Goal: Task Accomplishment & Management: Manage account settings

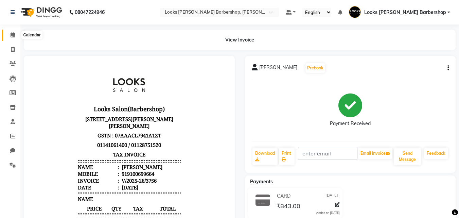
click at [15, 33] on icon at bounding box center [13, 34] width 4 height 5
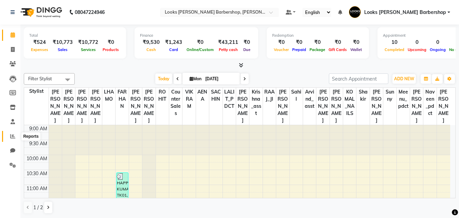
click at [11, 136] on icon at bounding box center [12, 136] width 5 height 5
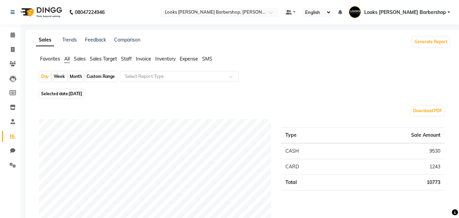
click at [187, 56] on span "Expense" at bounding box center [189, 59] width 18 height 6
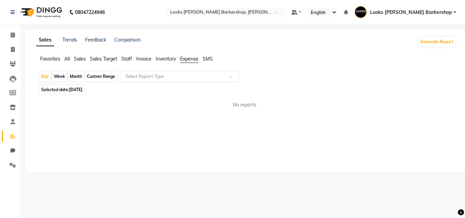
click at [232, 74] on div at bounding box center [179, 76] width 118 height 7
click at [11, 33] on icon at bounding box center [13, 34] width 4 height 5
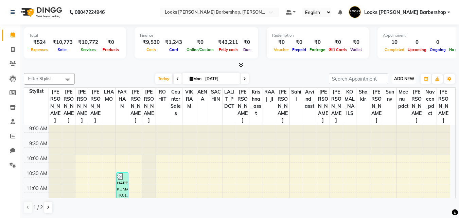
click at [405, 80] on span "ADD NEW" at bounding box center [405, 78] width 20 height 5
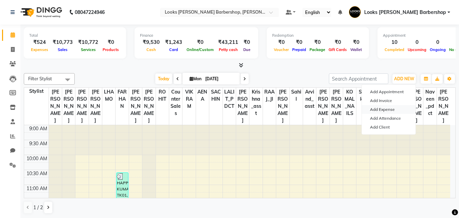
click at [381, 110] on link "Add Expense" at bounding box center [389, 109] width 54 height 9
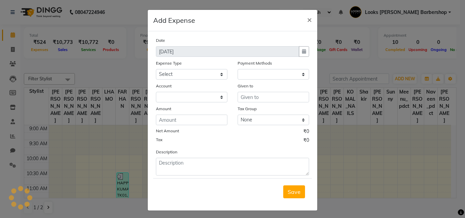
select select "1"
select select "3128"
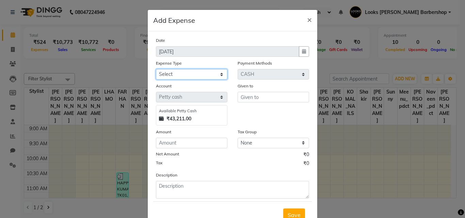
click at [218, 70] on select "Select Bank Deposit Blinkit Cash Handover CLIENT Client ordered food Client Ref…" at bounding box center [191, 74] width 71 height 11
select select "23704"
click at [156, 69] on select "Select Bank Deposit Blinkit Cash Handover CLIENT Client ordered food Client Ref…" at bounding box center [191, 74] width 71 height 11
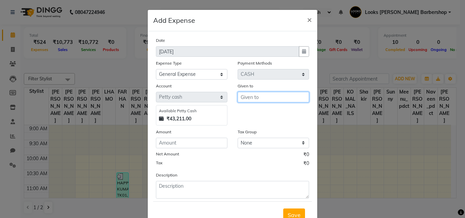
click at [249, 97] on input "text" at bounding box center [272, 97] width 71 height 11
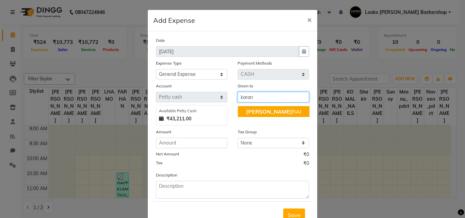
type input "karan"
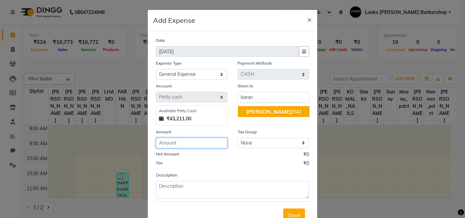
click at [180, 145] on input "number" at bounding box center [191, 143] width 71 height 11
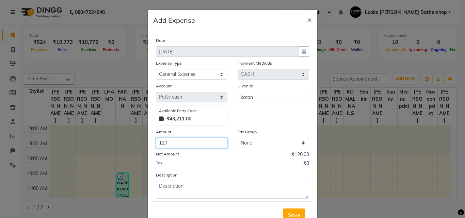
type input "120"
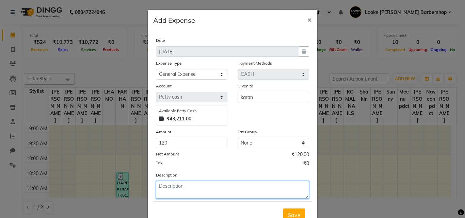
click at [161, 188] on textarea at bounding box center [232, 190] width 153 height 18
type textarea "milk matthi"
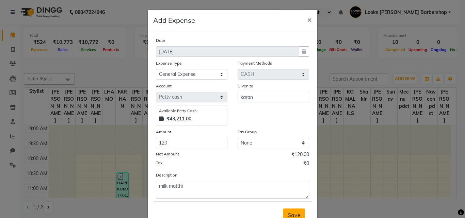
click at [294, 215] on span "Save" at bounding box center [293, 215] width 13 height 7
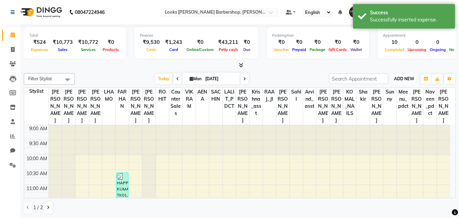
click at [406, 77] on span "ADD NEW" at bounding box center [405, 78] width 20 height 5
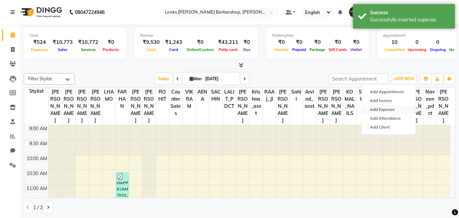
click at [387, 107] on link "Add Expense" at bounding box center [389, 109] width 54 height 9
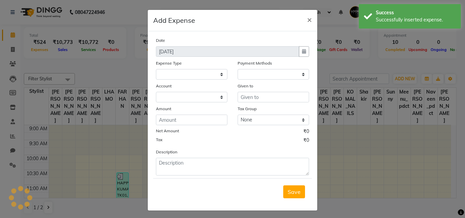
select select
select select "1"
select select "3128"
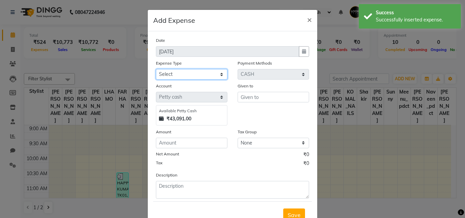
click at [222, 73] on select "Select Bank Deposit Blinkit Cash Handover CLIENT Client ordered food Client Ref…" at bounding box center [191, 74] width 71 height 11
select select "23704"
click at [156, 69] on select "Select Bank Deposit Blinkit Cash Handover CLIENT Client ordered food Client Ref…" at bounding box center [191, 74] width 71 height 11
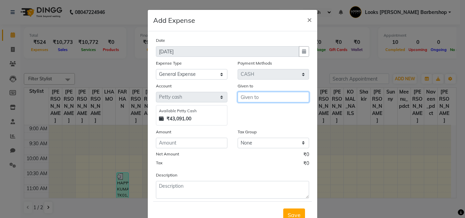
click at [251, 95] on input "text" at bounding box center [272, 97] width 71 height 11
type input "m"
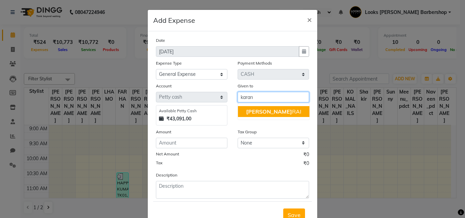
type input "karan"
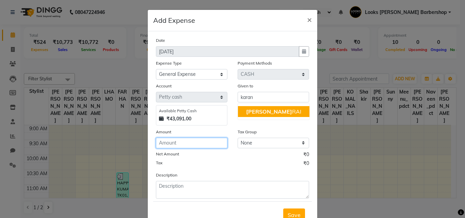
click at [160, 140] on input "number" at bounding box center [191, 143] width 71 height 11
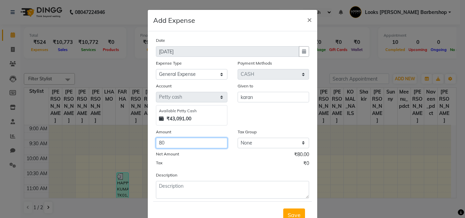
type input "80"
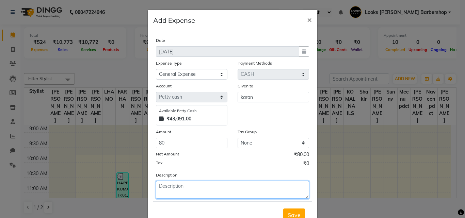
click at [170, 188] on textarea at bounding box center [232, 190] width 153 height 18
type textarea "medicine"
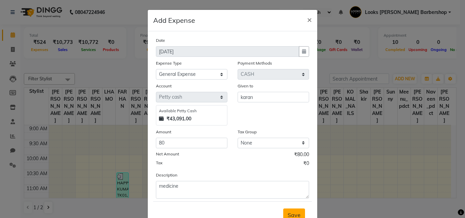
click at [295, 211] on button "Save" at bounding box center [294, 214] width 22 height 13
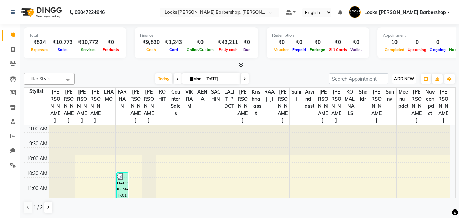
click at [406, 76] on span "ADD NEW" at bounding box center [405, 78] width 20 height 5
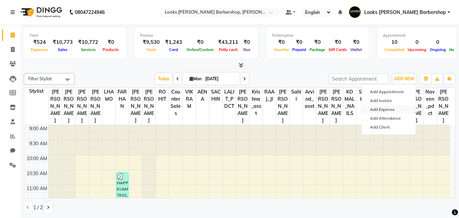
click at [374, 108] on link "Add Expense" at bounding box center [389, 109] width 54 height 9
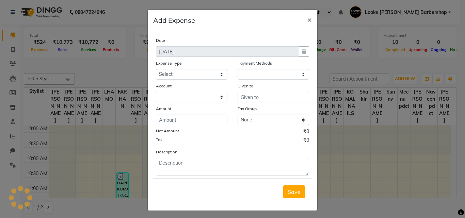
select select "1"
select select "3128"
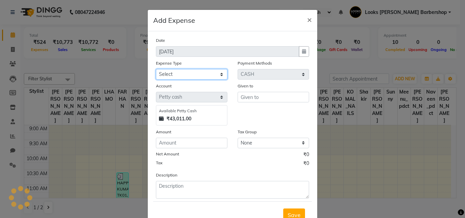
click at [220, 74] on select "Select Bank Deposit Blinkit Cash Handover CLIENT Client ordered food Client Ref…" at bounding box center [191, 74] width 71 height 11
select select "23749"
click at [156, 69] on select "Select Bank Deposit Blinkit Cash Handover CLIENT Client ordered food Client Ref…" at bounding box center [191, 74] width 71 height 11
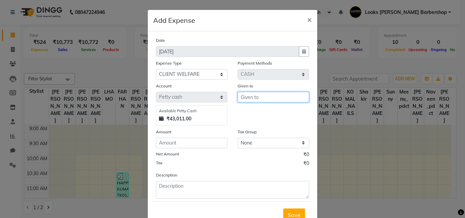
click at [243, 95] on input "text" at bounding box center [272, 97] width 71 height 11
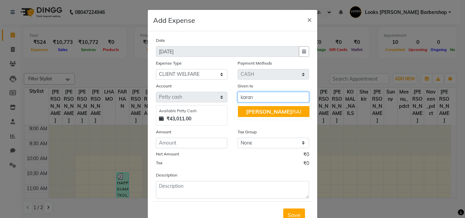
type input "karan"
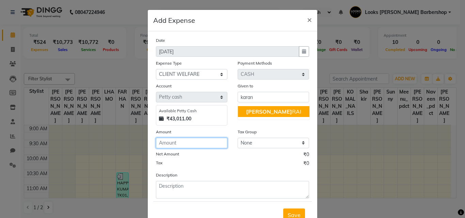
click at [176, 140] on input "number" at bounding box center [191, 143] width 71 height 11
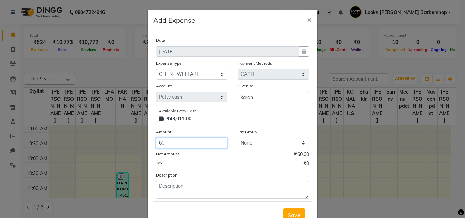
type input "60"
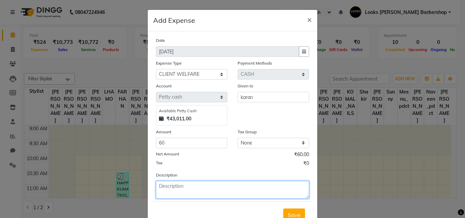
click at [168, 185] on textarea at bounding box center [232, 190] width 153 height 18
type textarea "cold coffe"
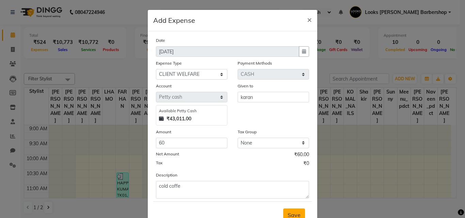
click at [290, 215] on span "Save" at bounding box center [293, 215] width 13 height 7
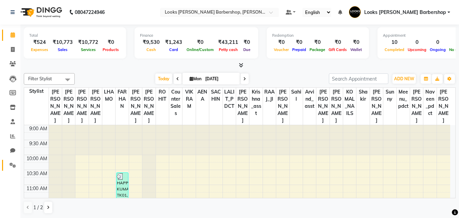
click at [12, 161] on link "Settings" at bounding box center [10, 165] width 16 height 11
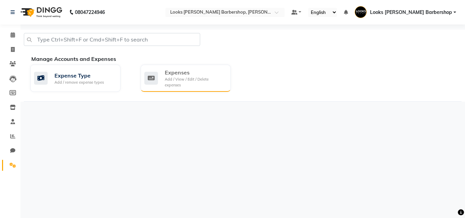
click at [181, 74] on div "Expenses" at bounding box center [195, 72] width 61 height 8
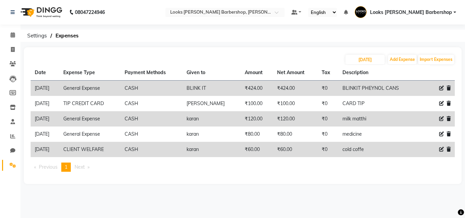
click at [439, 149] on icon at bounding box center [441, 149] width 5 height 5
select select "23749"
select select "1"
select select "3128"
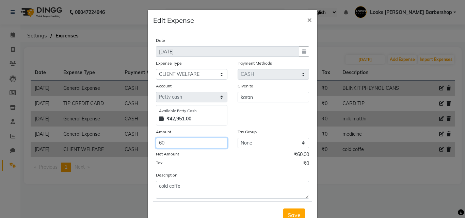
click at [156, 141] on input "60" at bounding box center [191, 143] width 71 height 11
type input "160"
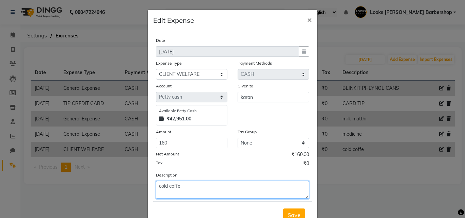
click at [179, 187] on textarea "cold coffe" at bounding box center [232, 190] width 153 height 18
type textarea "cold coffe and eggs"
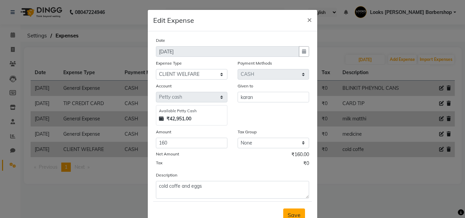
click at [287, 212] on span "Save" at bounding box center [293, 215] width 13 height 7
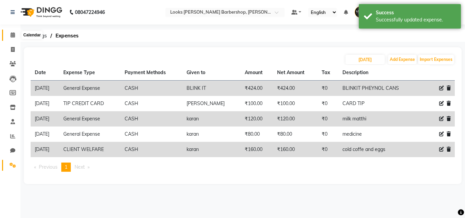
click at [12, 31] on span at bounding box center [13, 35] width 12 height 8
